Goal: Check status

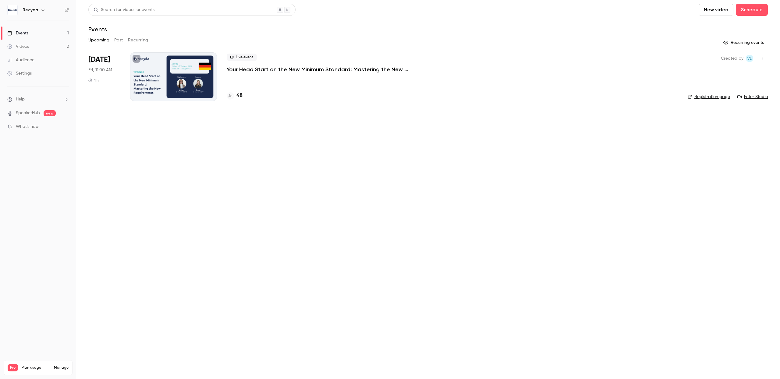
click at [257, 69] on p "Your Head Start on the New Minimum Standard: Mastering the New Requirements" at bounding box center [318, 69] width 183 height 7
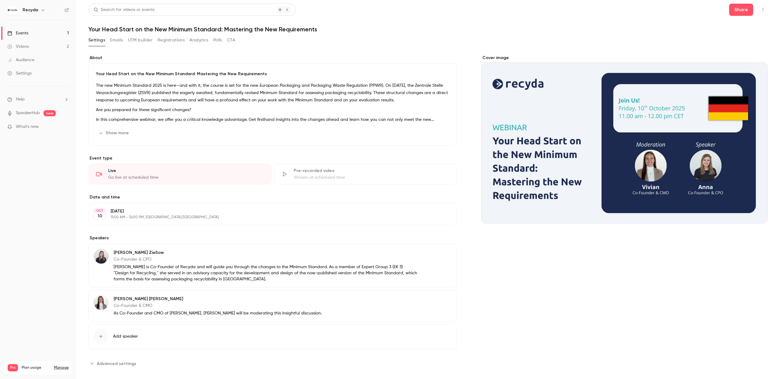
click at [175, 40] on button "Registrations" at bounding box center [170, 40] width 27 height 10
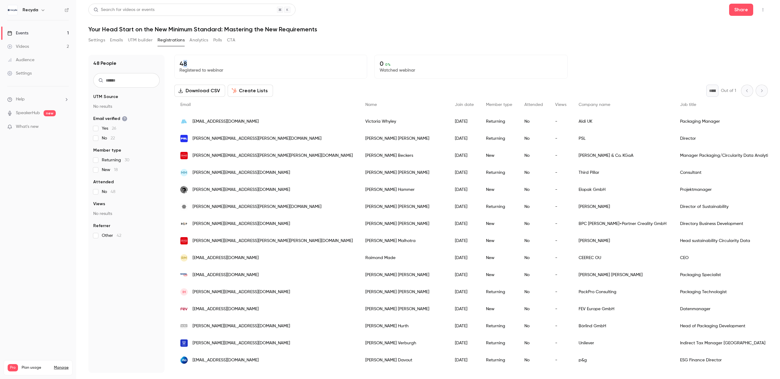
drag, startPoint x: 183, startPoint y: 64, endPoint x: 193, endPoint y: 64, distance: 10.1
click at [193, 64] on p "48" at bounding box center [270, 63] width 182 height 7
drag, startPoint x: 194, startPoint y: 64, endPoint x: 171, endPoint y: 64, distance: 23.1
click at [171, 64] on div "48 People UTM Source No results Email verified Yes 26 No 22 Member type Returni…" at bounding box center [427, 214] width 679 height 318
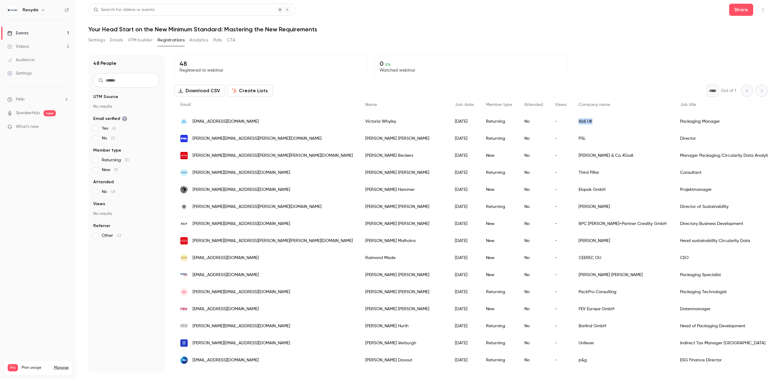
drag, startPoint x: 512, startPoint y: 122, endPoint x: 477, endPoint y: 123, distance: 34.7
click at [572, 123] on div "Aldi UK" at bounding box center [622, 121] width 101 height 17
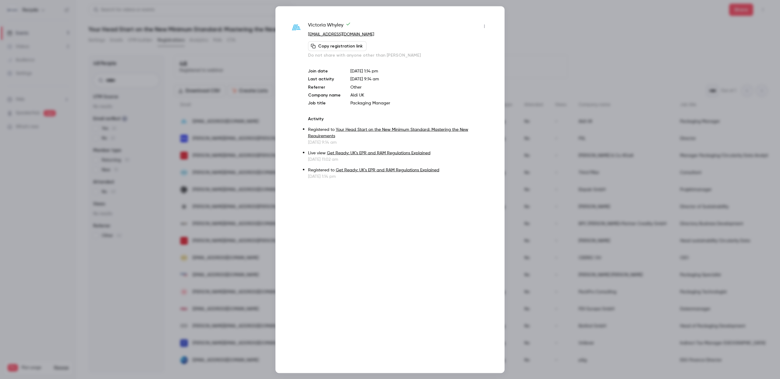
click at [571, 71] on div at bounding box center [390, 189] width 780 height 379
